Goal: Transaction & Acquisition: Purchase product/service

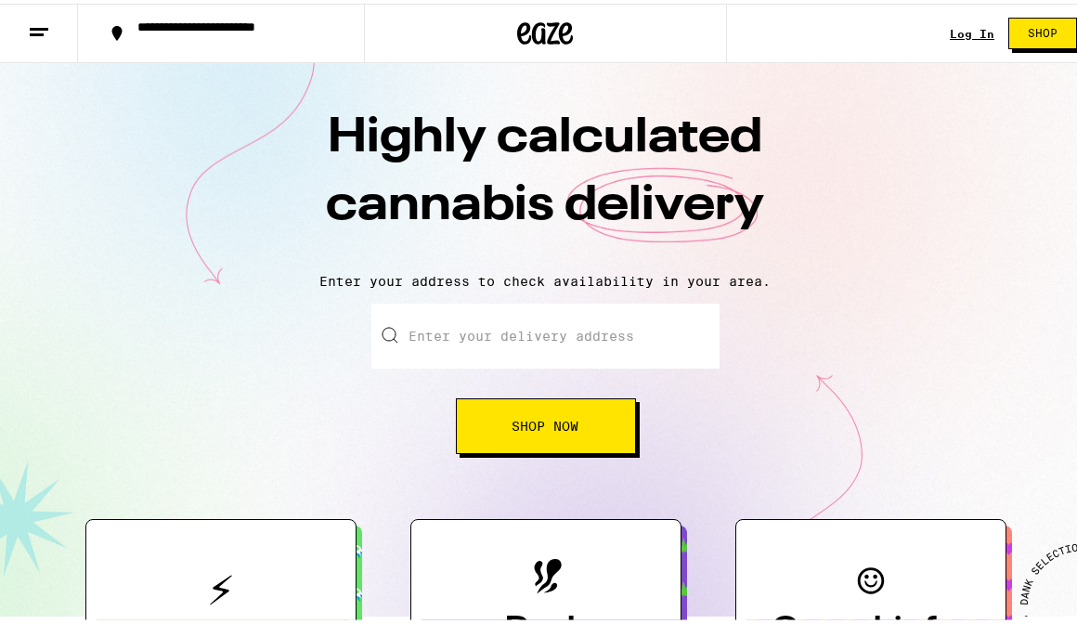
click at [950, 40] on div "Log In Shop" at bounding box center [1020, 29] width 141 height 59
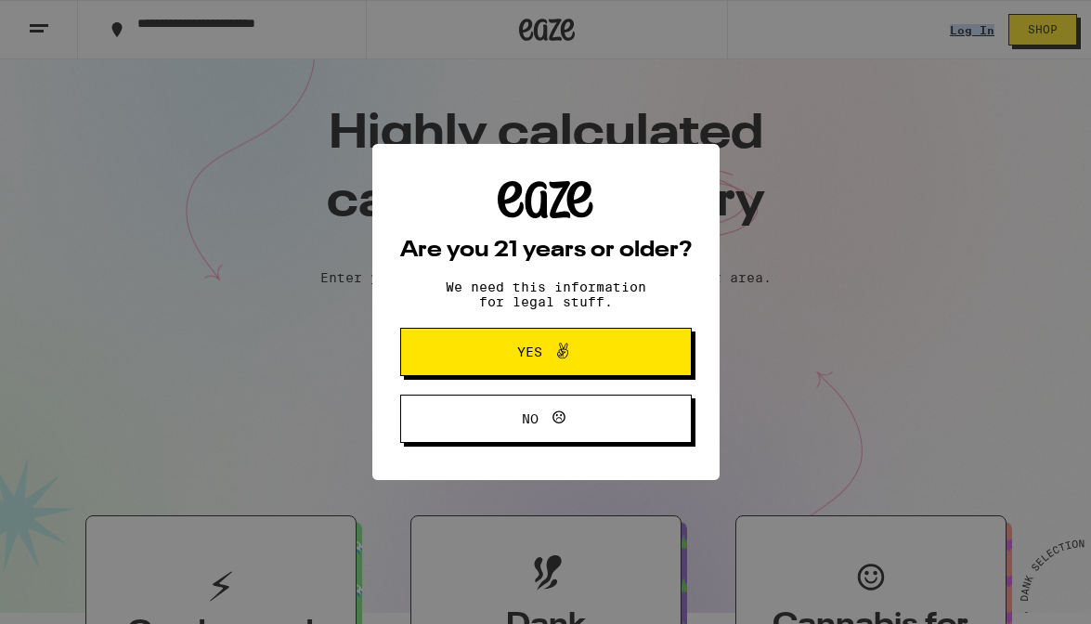
click at [507, 348] on span "Yes" at bounding box center [545, 352] width 141 height 24
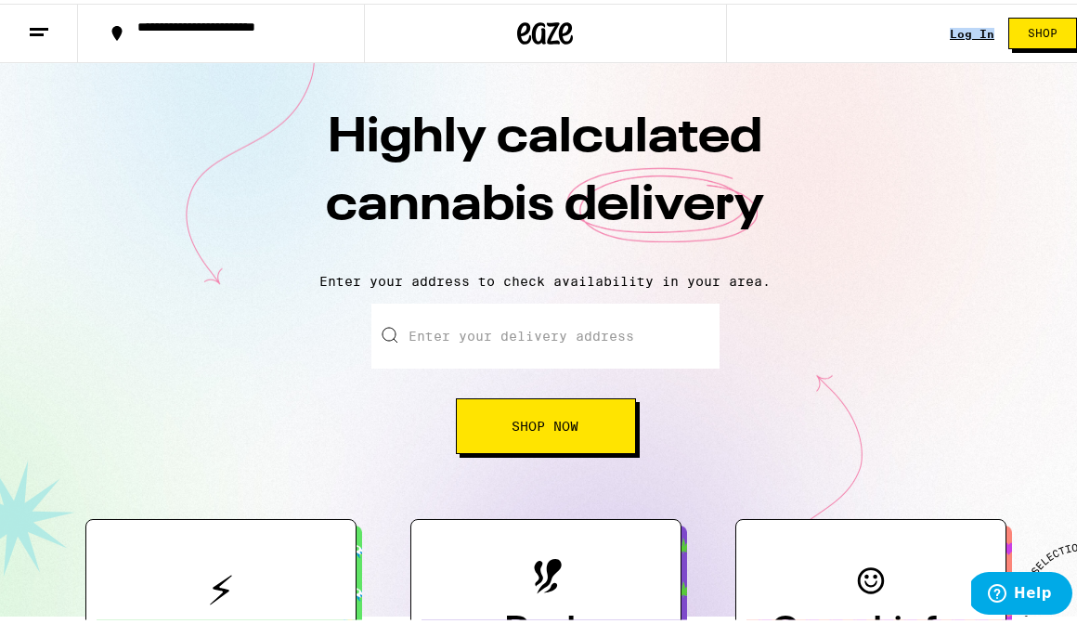
click at [969, 25] on div "Log In" at bounding box center [972, 30] width 45 height 12
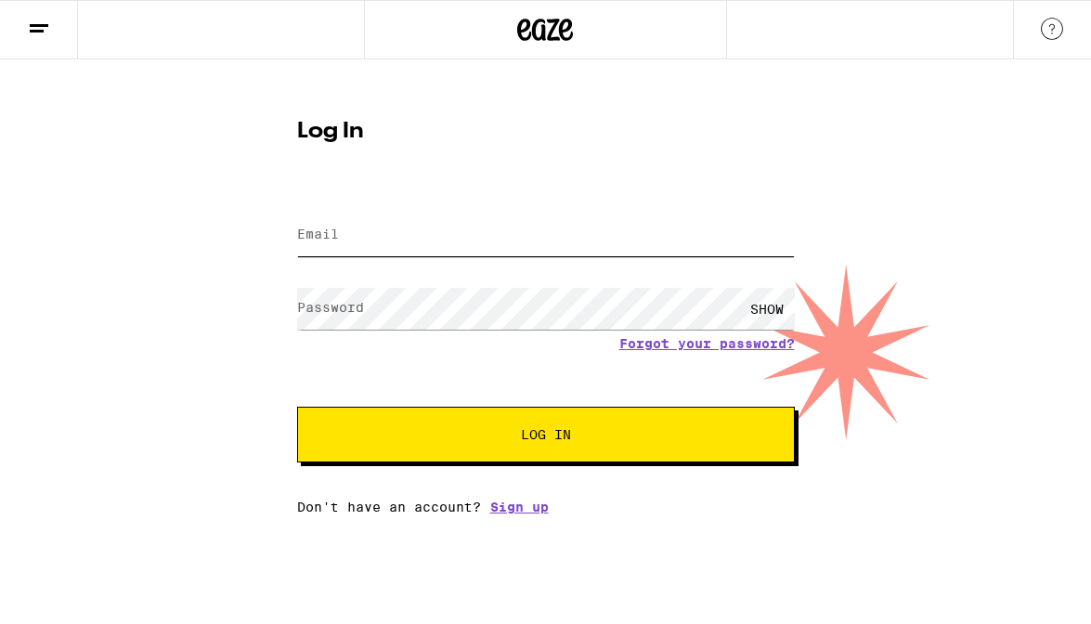
type input "[EMAIL_ADDRESS][DOMAIN_NAME]"
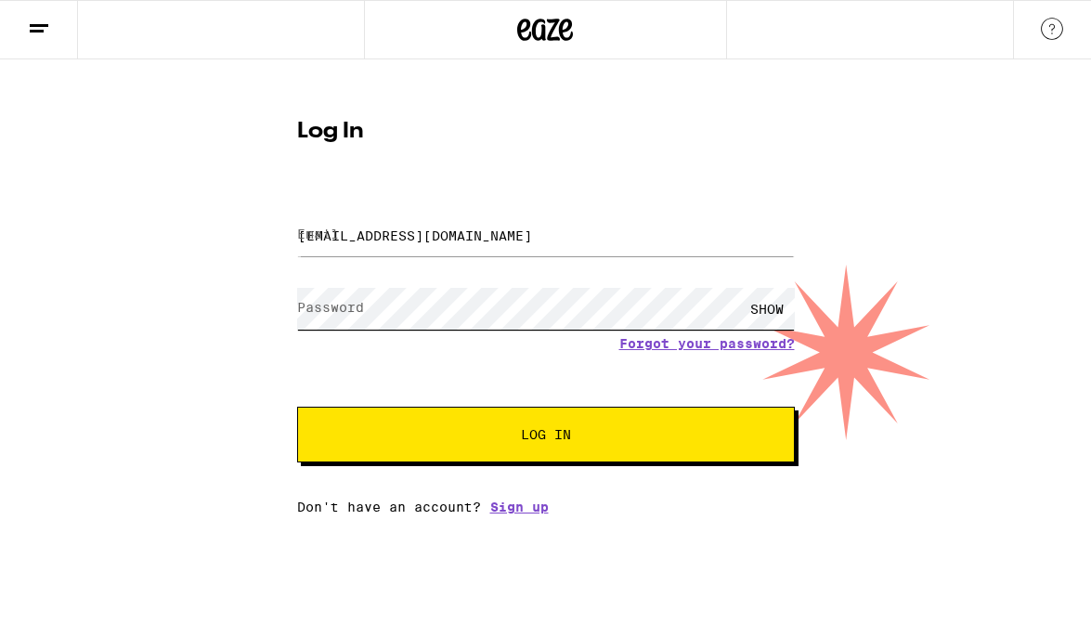
click at [545, 436] on button "Log In" at bounding box center [546, 435] width 498 height 56
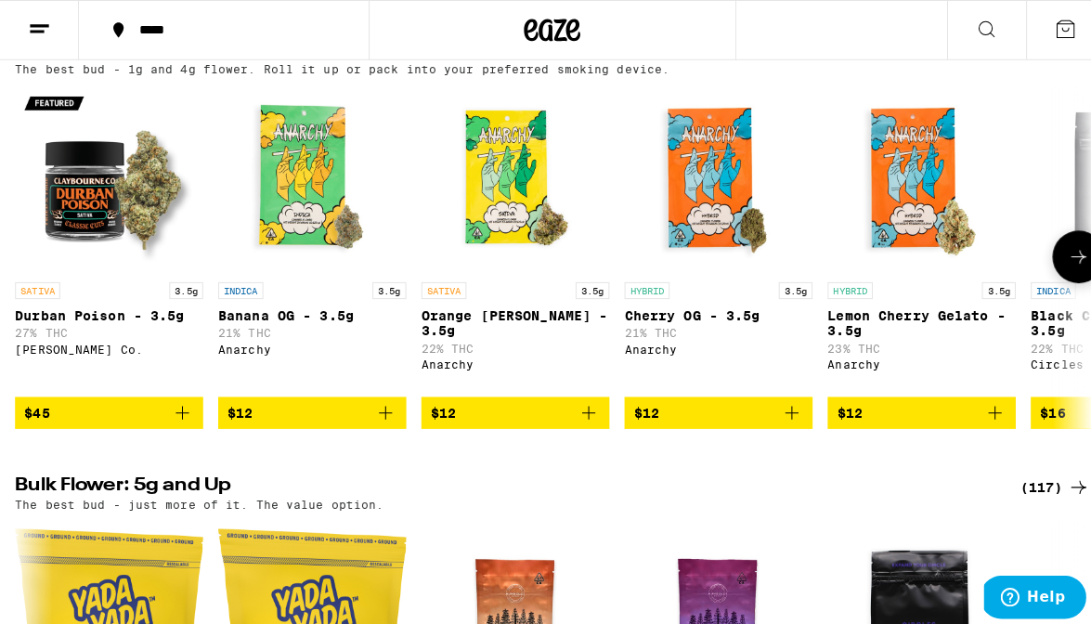
scroll to position [872, 0]
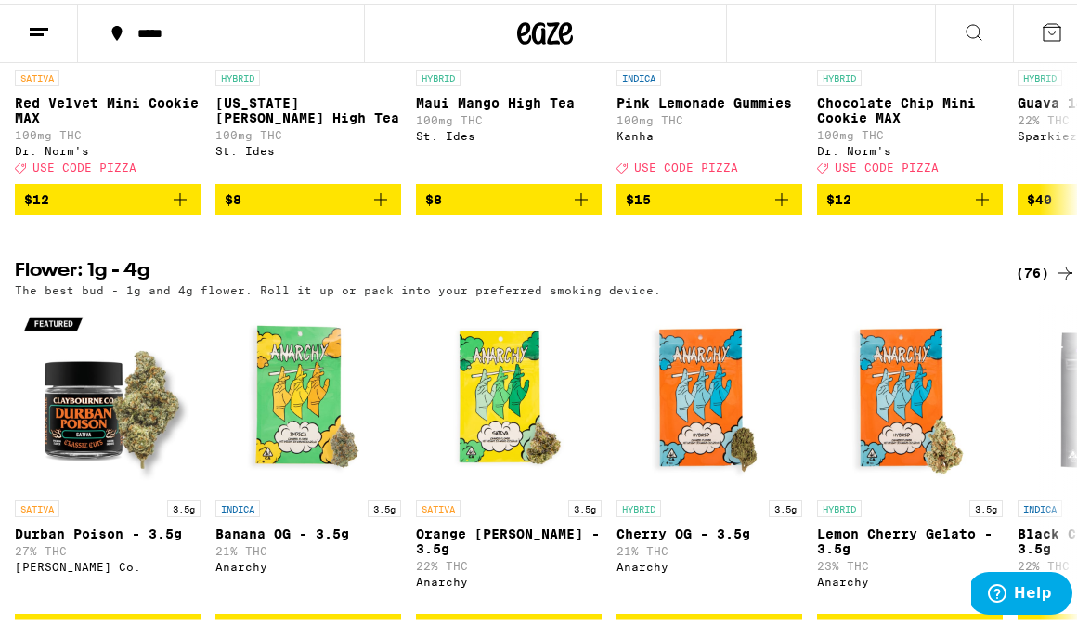
click at [1041, 29] on icon at bounding box center [1052, 29] width 22 height 22
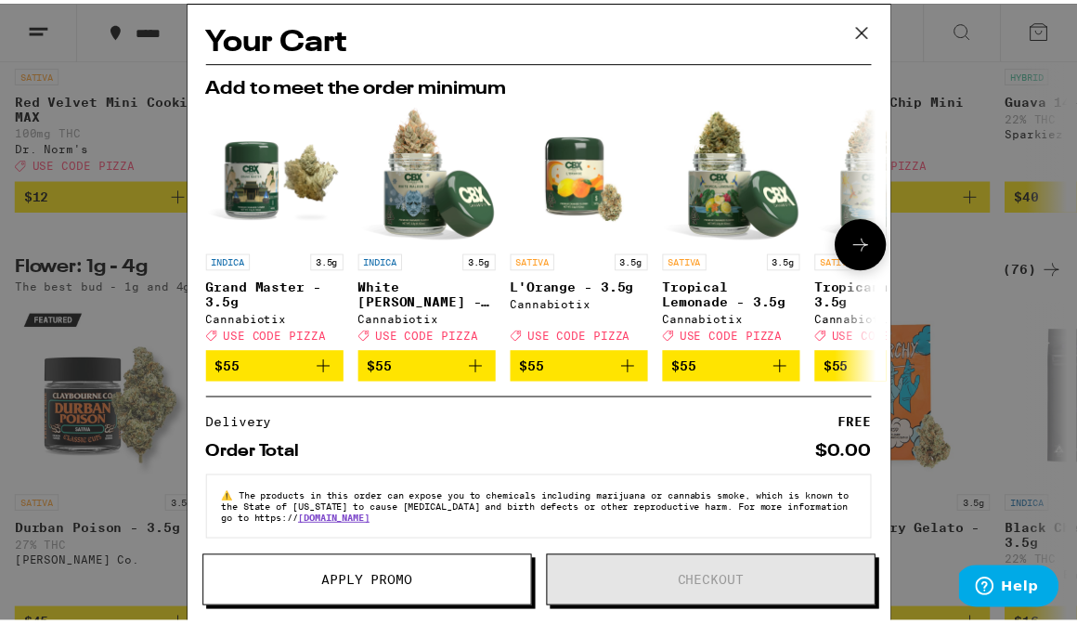
scroll to position [19, 0]
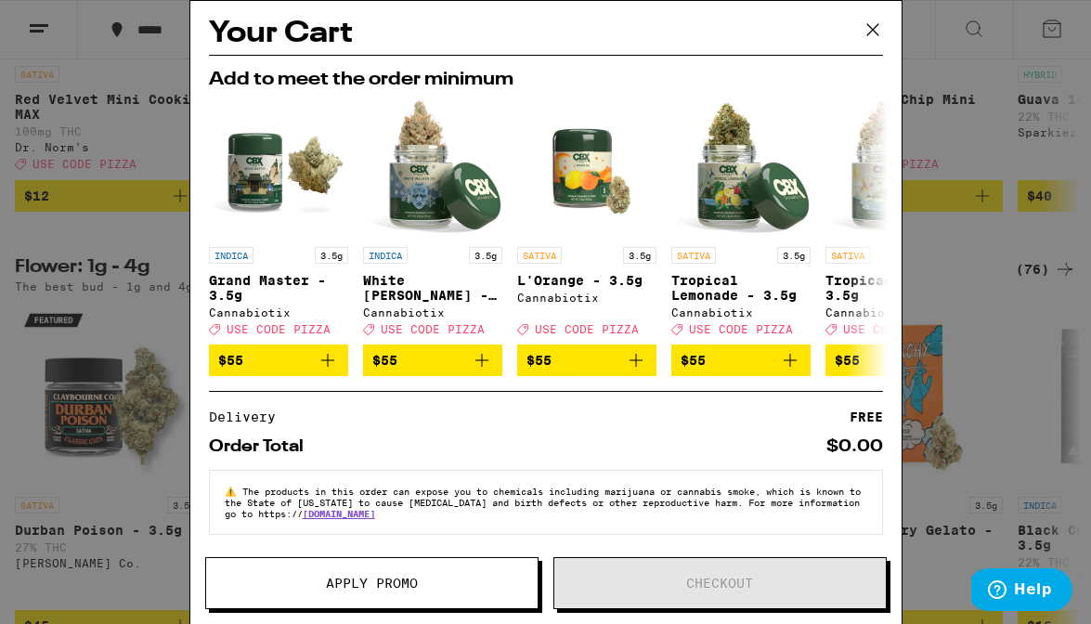
click at [873, 43] on icon at bounding box center [873, 30] width 28 height 28
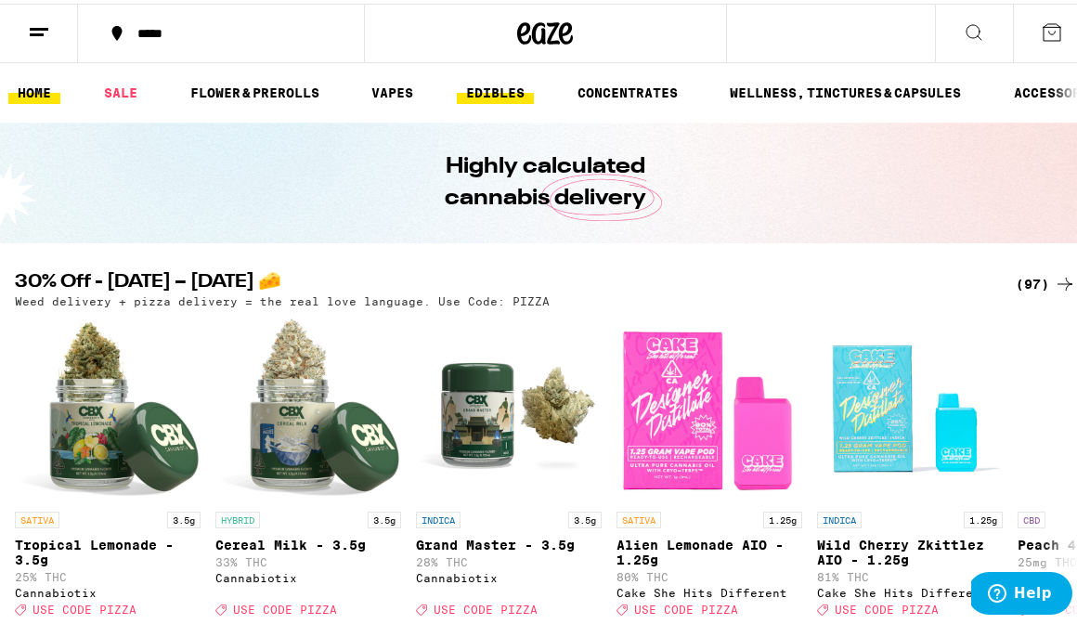
click at [491, 86] on link "EDIBLES" at bounding box center [495, 89] width 77 height 22
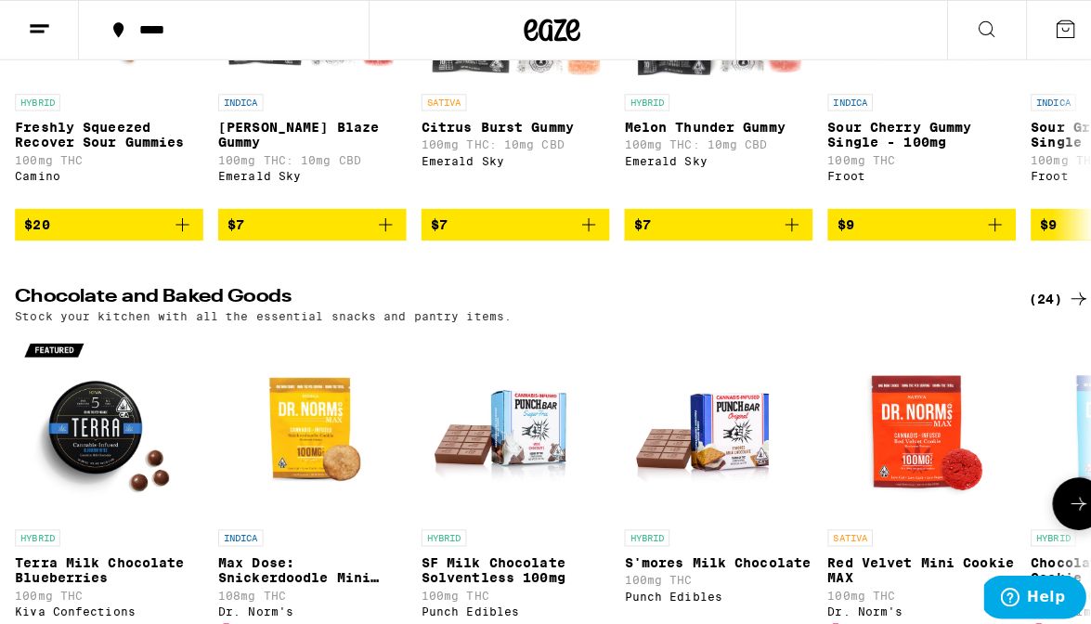
scroll to position [562, 0]
